Goal: Task Accomplishment & Management: Manage account settings

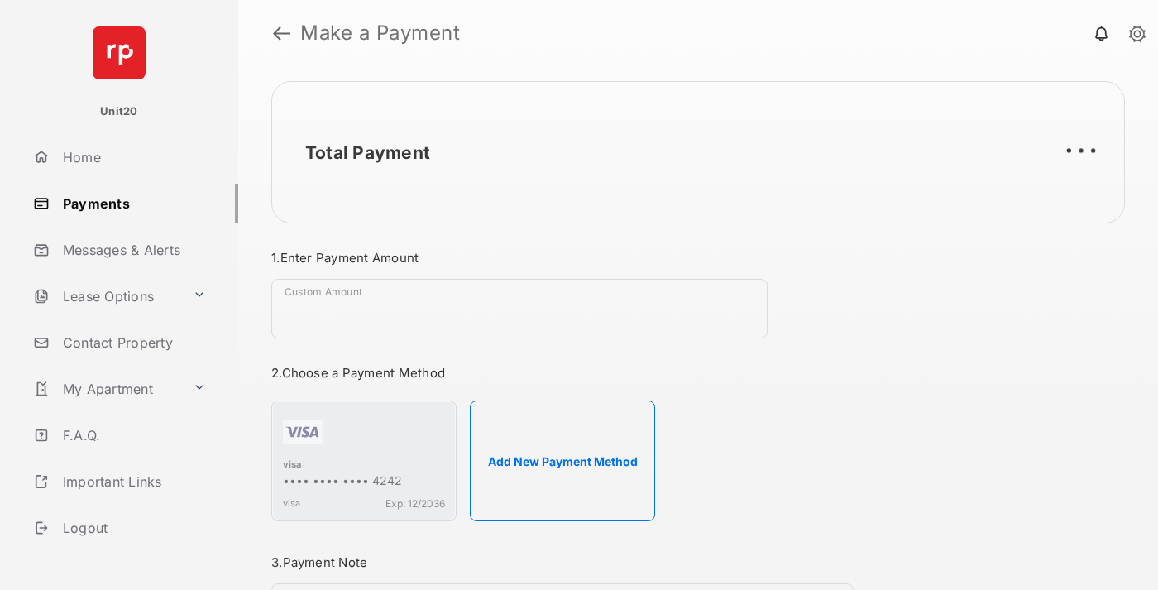
click at [129, 203] on link "Payments" at bounding box center [132, 204] width 212 height 40
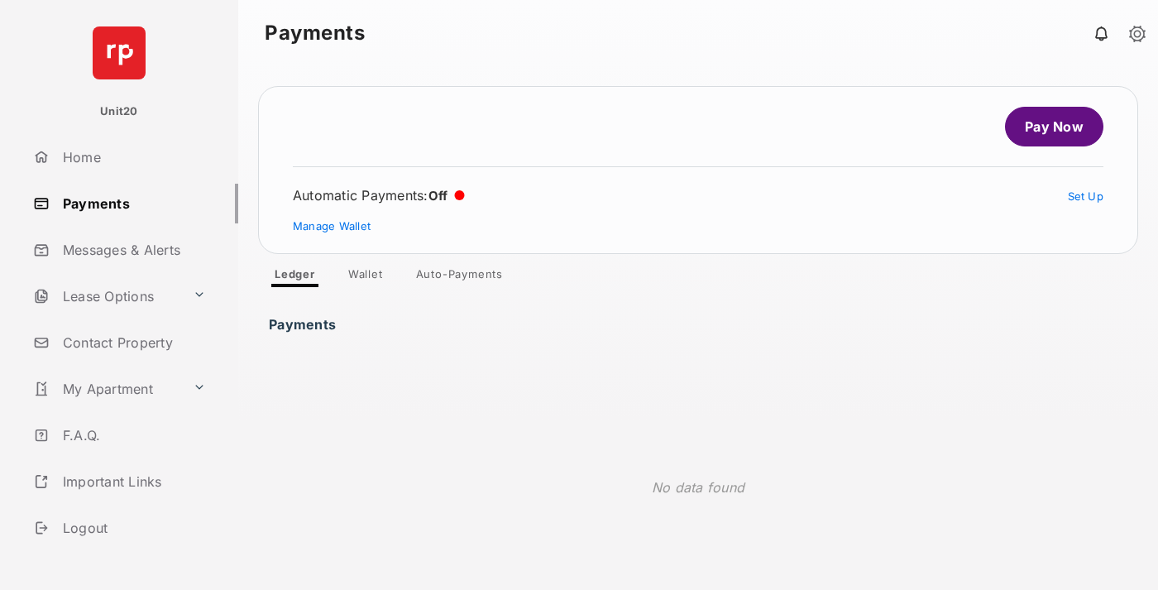
click at [460, 277] on link "Auto-Payments" at bounding box center [459, 277] width 113 height 20
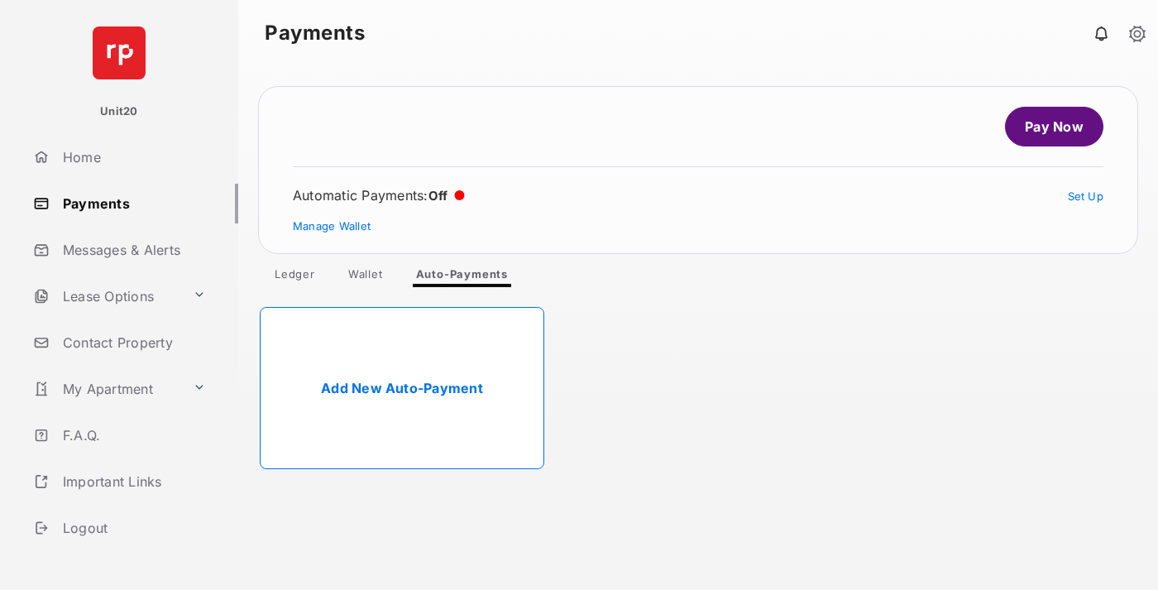
click at [402, 388] on link "Add New Auto-Payment" at bounding box center [402, 388] width 284 height 162
